Goal: Information Seeking & Learning: Learn about a topic

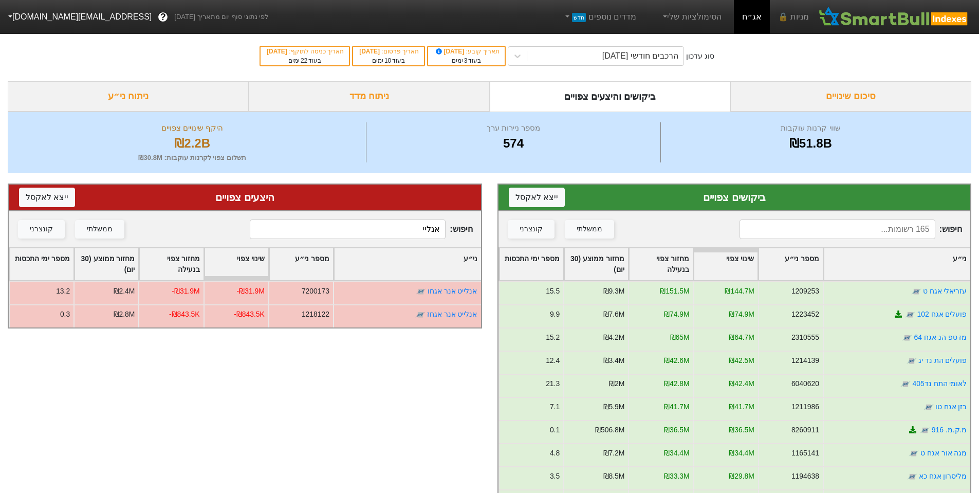
drag, startPoint x: 412, startPoint y: 233, endPoint x: 528, endPoint y: 239, distance: 116.8
click at [528, 239] on div "ביקושים צפויים ייצא ל אקסל חיפוש : ממשלתי קונצרני ני״ע מספר ני״ע שינוי צפוי מחז…" at bounding box center [489, 412] width 979 height 479
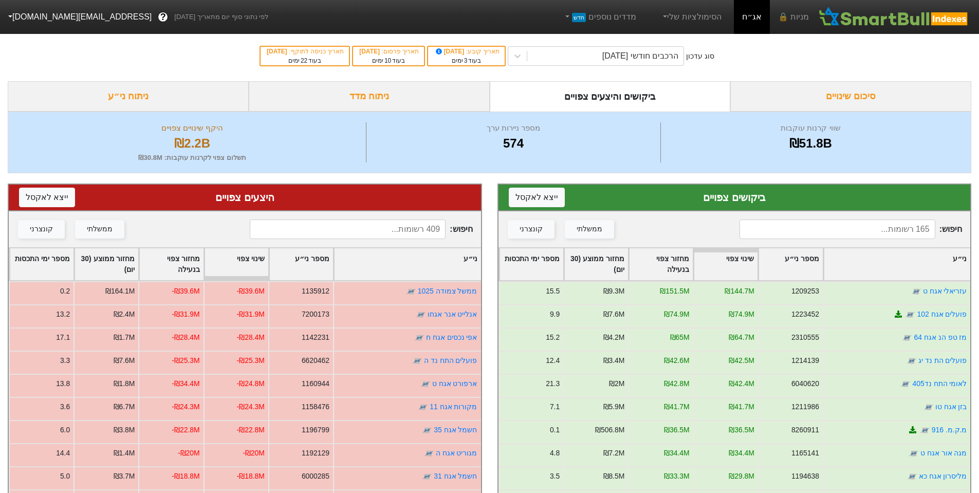
click at [421, 91] on div "ניתוח מדד" at bounding box center [369, 96] width 241 height 30
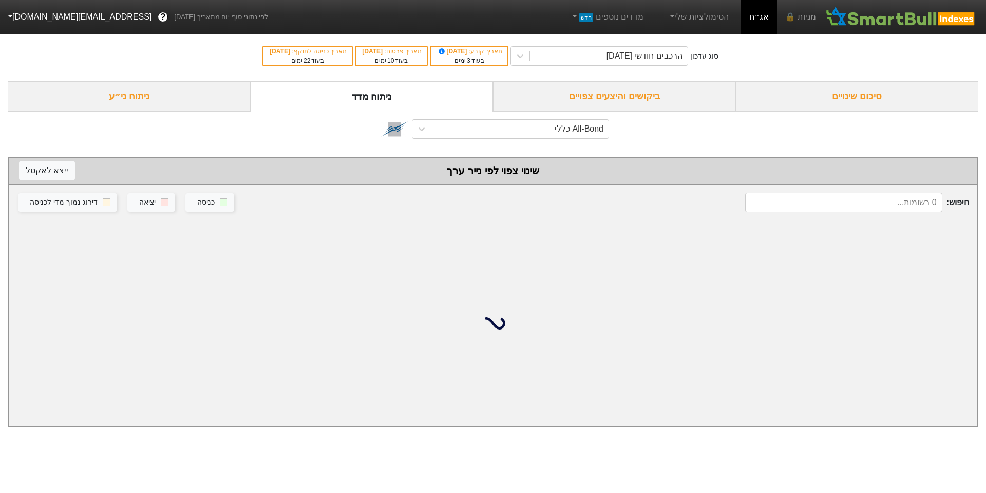
click at [557, 139] on div "All-Bond כללי" at bounding box center [493, 128] width 971 height 35
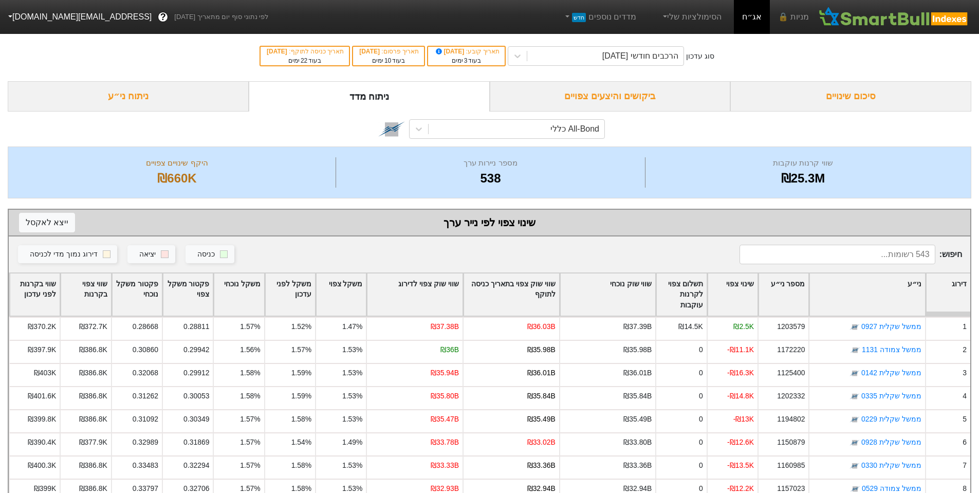
click at [568, 117] on div "All-Bond כללי" at bounding box center [489, 128] width 963 height 35
click at [585, 132] on div "All-Bond כללי" at bounding box center [574, 129] width 49 height 12
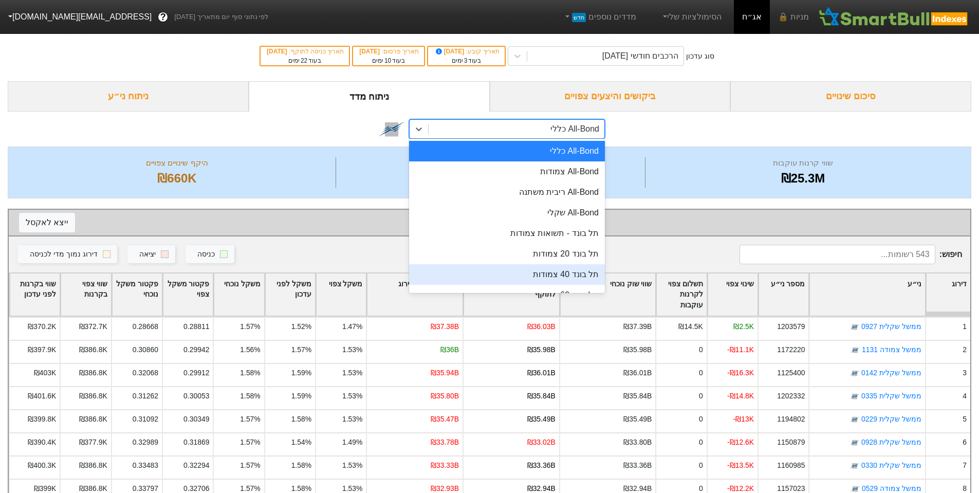
click at [561, 274] on div "תל בונד 40 צמודות" at bounding box center [507, 274] width 196 height 21
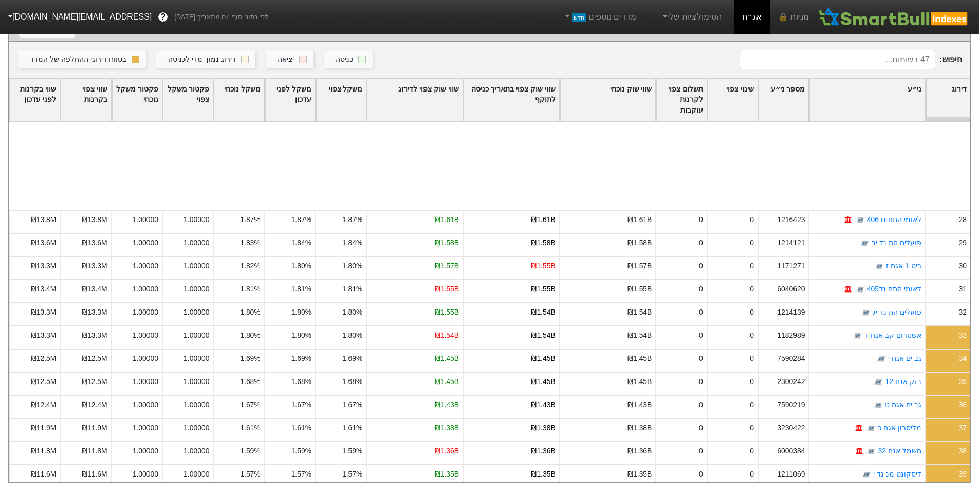
scroll to position [719, 0]
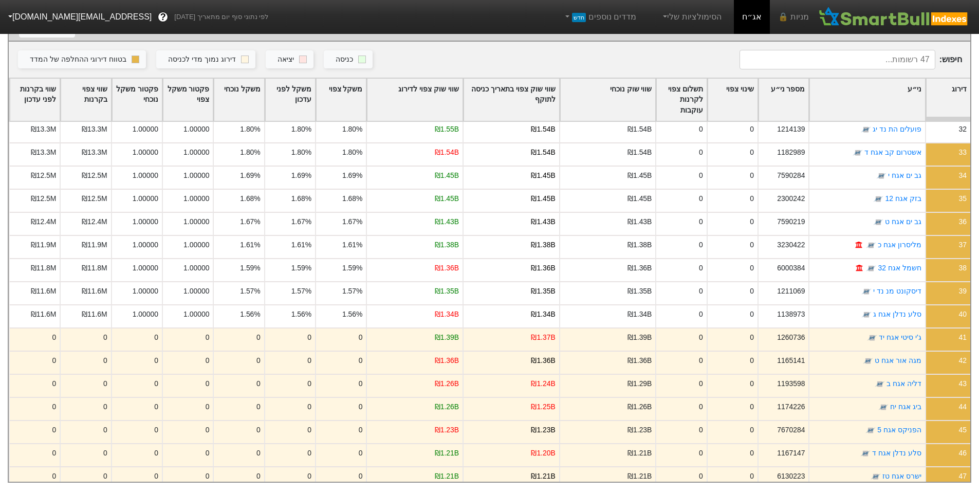
click at [792, 55] on input at bounding box center [837, 60] width 196 height 20
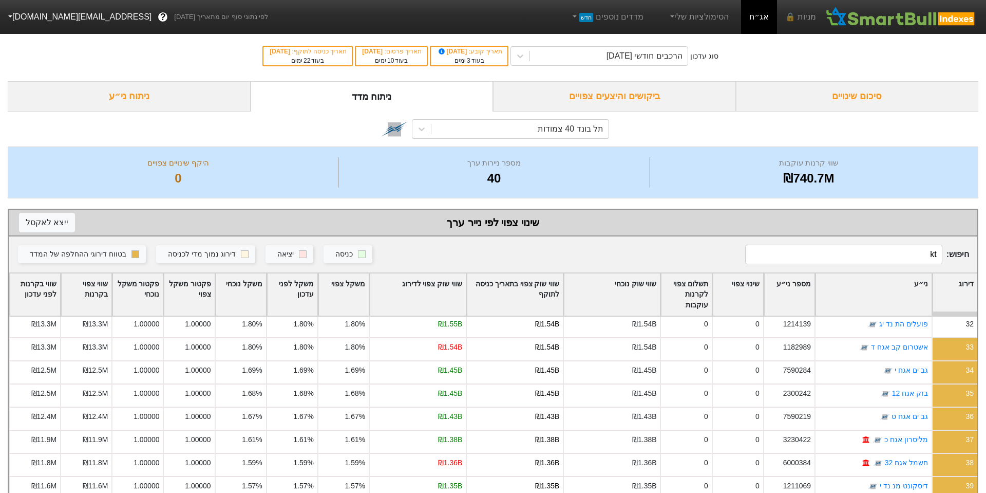
scroll to position [0, 0]
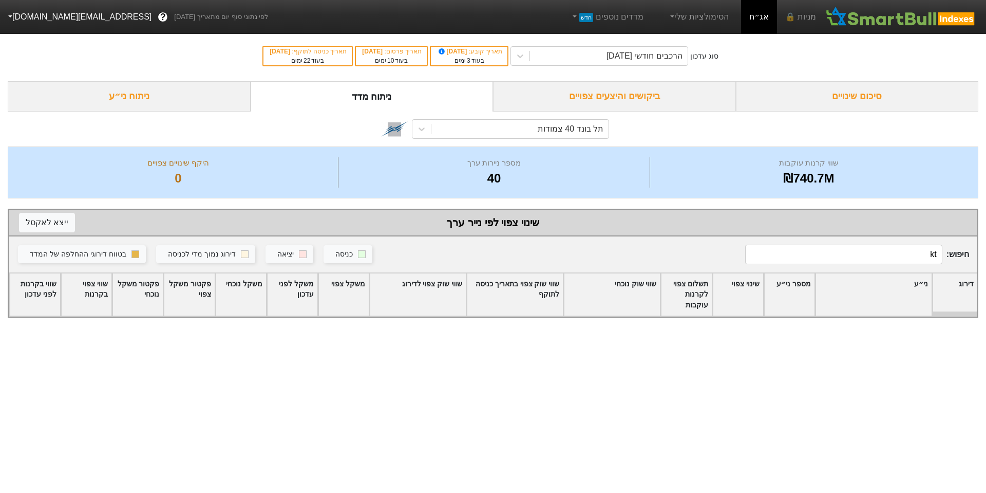
type input "k"
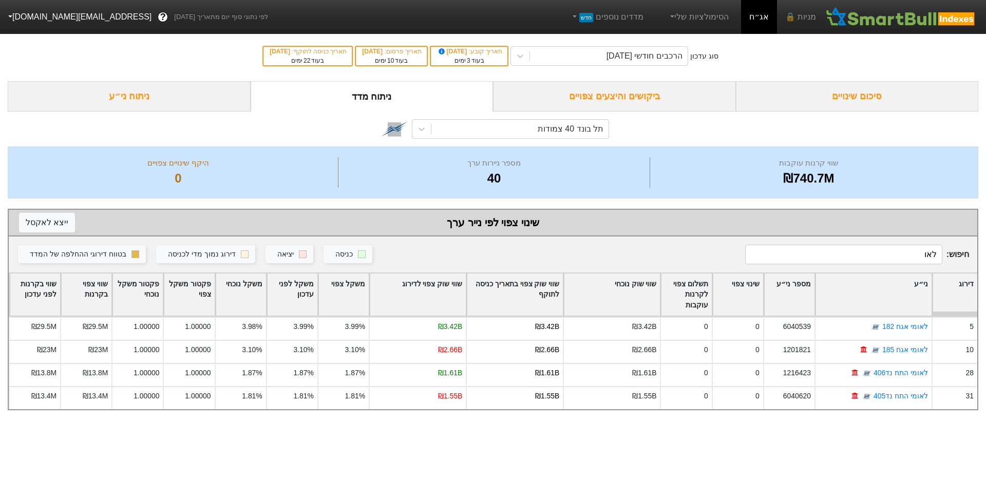
type input "לאו"
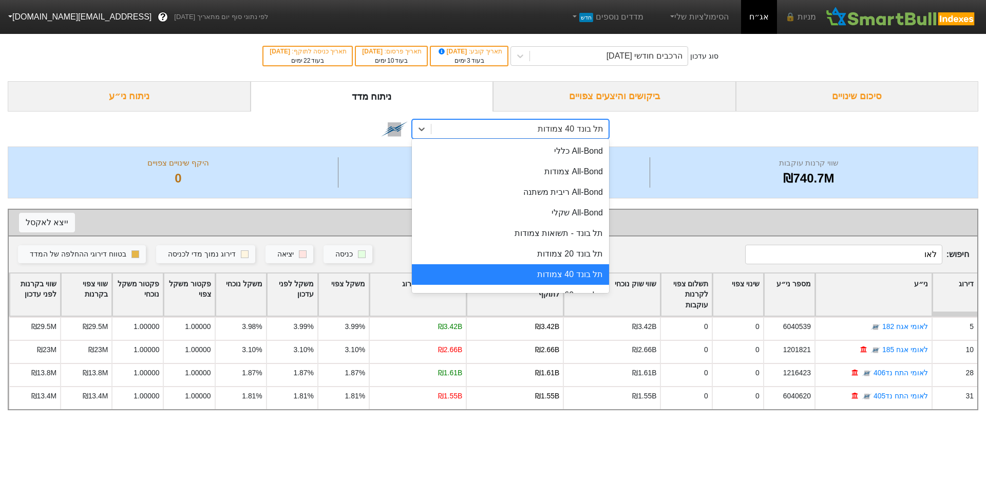
click at [586, 129] on div "תל בונד 40 צמודות" at bounding box center [571, 129] width 66 height 12
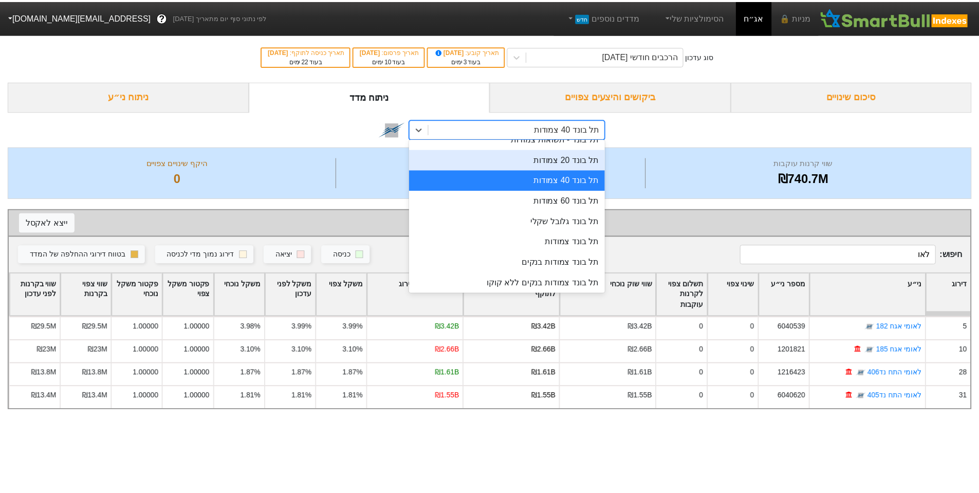
scroll to position [206, 0]
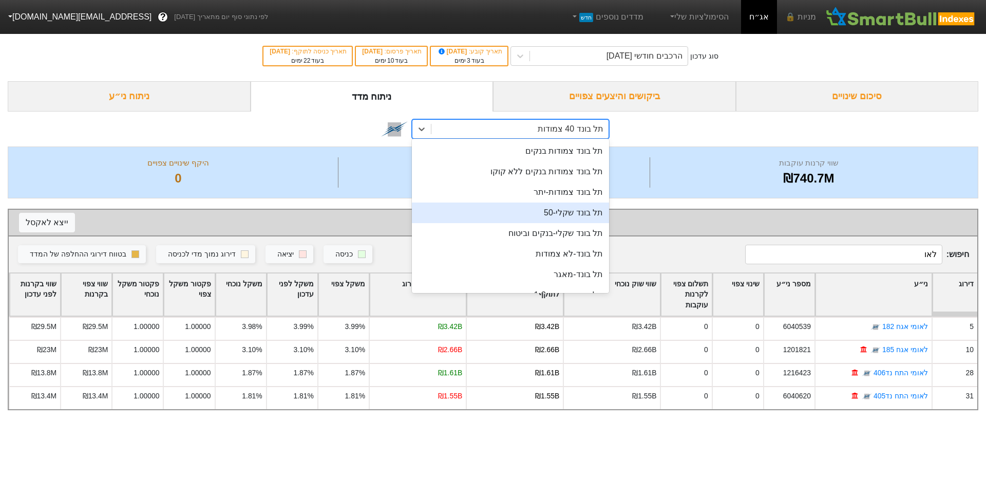
click at [552, 218] on div "תל בונד שקלי-50" at bounding box center [510, 212] width 197 height 21
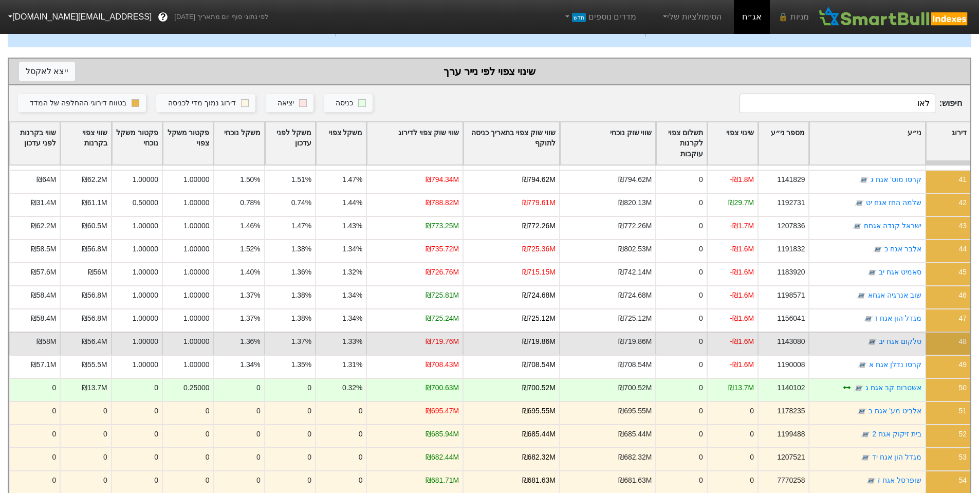
scroll to position [925, 0]
